Goal: Transaction & Acquisition: Purchase product/service

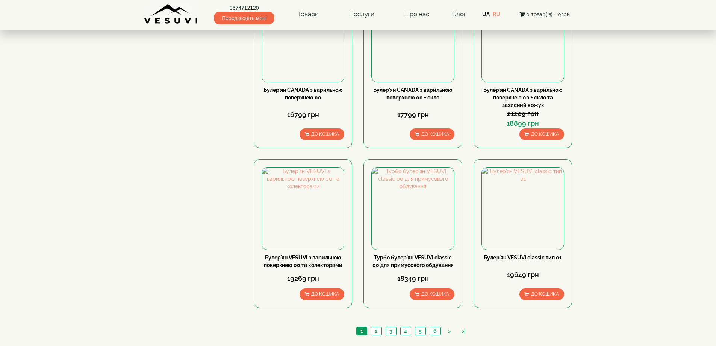
scroll to position [752, 0]
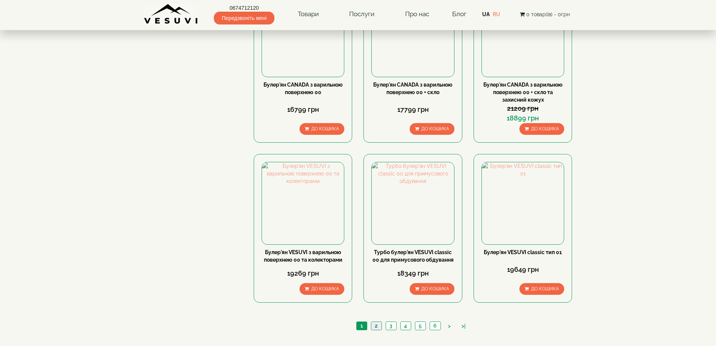
click at [376, 322] on link "2" at bounding box center [376, 326] width 11 height 8
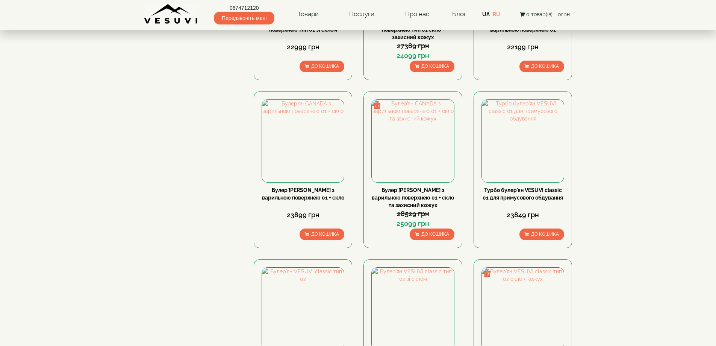
scroll to position [809, 0]
